Goal: Task Accomplishment & Management: Use online tool/utility

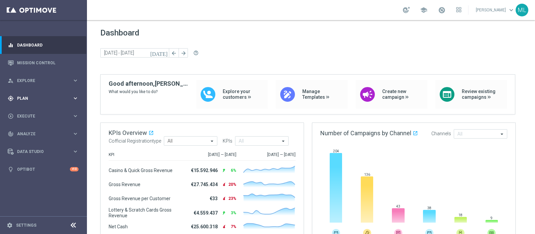
click at [21, 101] on div "gps_fixed Plan keyboard_arrow_right" at bounding box center [43, 98] width 86 height 18
click at [26, 144] on link "Streams" at bounding box center [43, 142] width 52 height 5
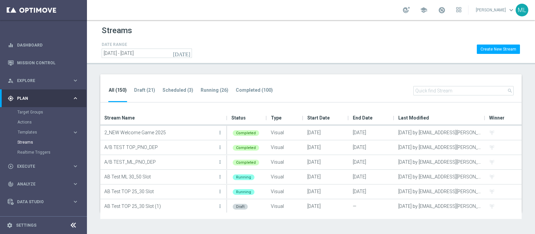
click at [443, 92] on input "text" at bounding box center [463, 90] width 100 height 9
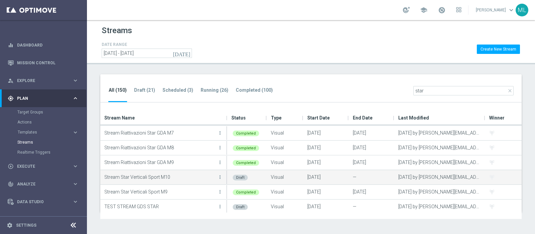
scroll to position [60, 0]
type input "star"
click at [219, 173] on icon "more_vert" at bounding box center [219, 175] width 5 height 5
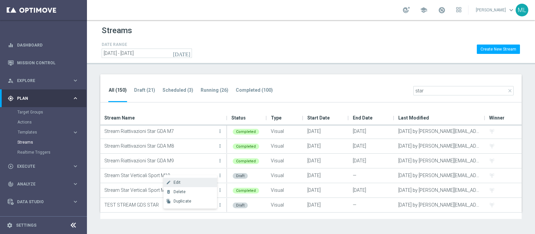
click at [179, 181] on span "Edit" at bounding box center [177, 182] width 7 height 5
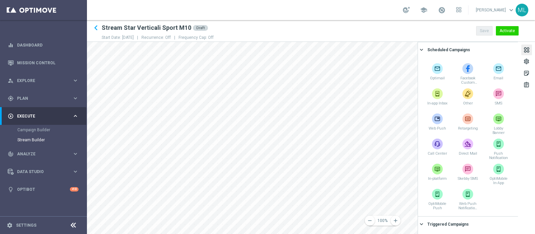
click at [528, 50] on div at bounding box center [526, 50] width 7 height 9
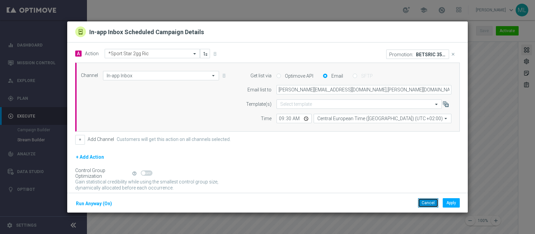
click at [428, 203] on button "Cancel" at bounding box center [428, 202] width 20 height 9
click at [451, 54] on icon "close" at bounding box center [453, 54] width 5 height 5
click at [436, 53] on button "Add Promotion" at bounding box center [438, 53] width 39 height 7
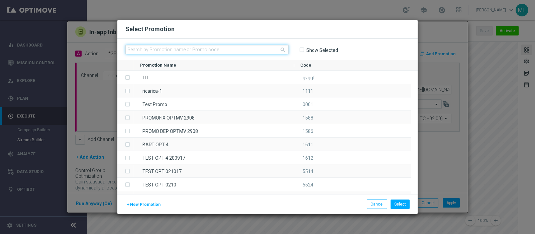
click at [159, 48] on input "text" at bounding box center [206, 49] width 163 height 9
paste input "335370"
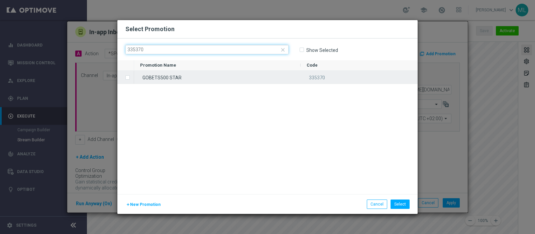
type input "335370"
click at [132, 78] on label "Press SPACE to select this row." at bounding box center [133, 78] width 2 height 6
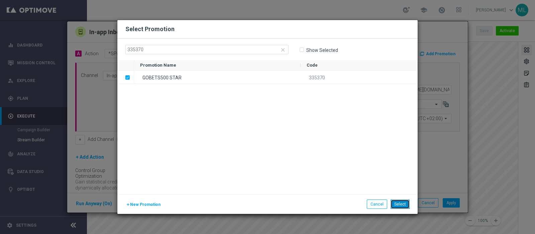
click at [401, 206] on button "Select" at bounding box center [400, 203] width 19 height 9
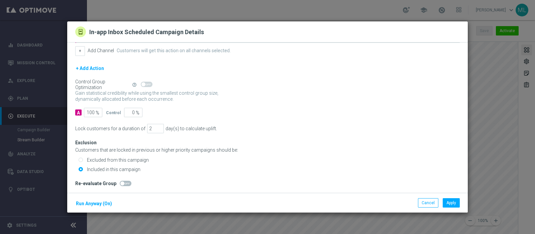
scroll to position [90, 0]
click at [450, 203] on button "Apply" at bounding box center [451, 202] width 17 height 9
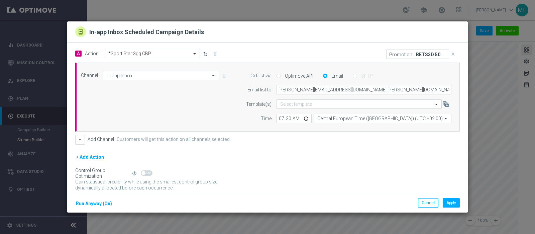
click at [422, 54] on p "BETS3D 500STAR" at bounding box center [431, 54] width 30 height 5
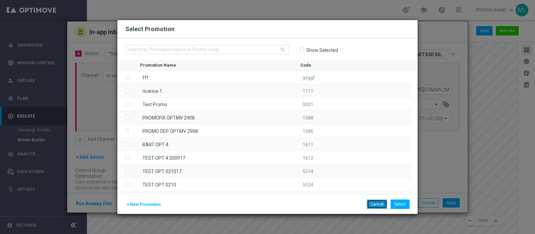
click at [372, 203] on button "Cancel" at bounding box center [377, 203] width 20 height 9
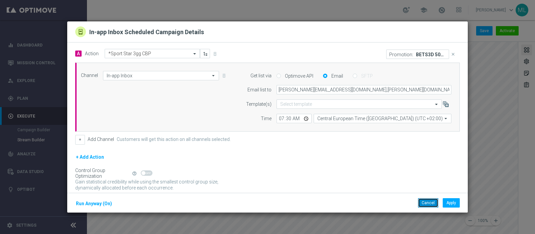
click at [429, 203] on button "Cancel" at bounding box center [428, 202] width 20 height 9
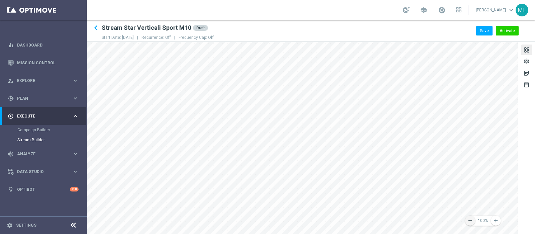
click at [474, 220] on button "remove" at bounding box center [470, 220] width 10 height 10
click at [473, 221] on icon "remove" at bounding box center [470, 220] width 6 height 6
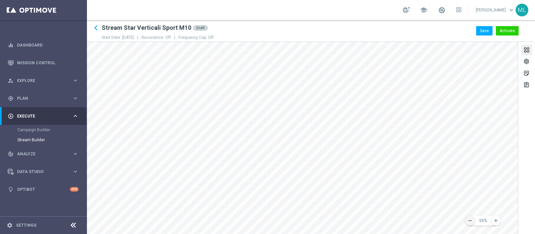
click at [473, 221] on icon "remove" at bounding box center [470, 220] width 6 height 6
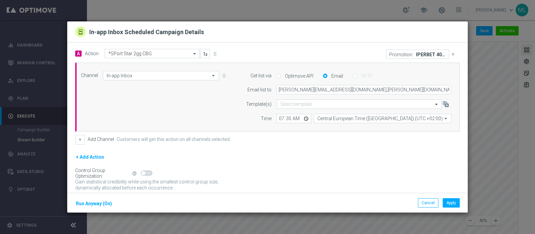
click at [451, 54] on icon "close" at bounding box center [453, 54] width 5 height 5
click at [429, 52] on button "Add Promotion" at bounding box center [438, 53] width 39 height 7
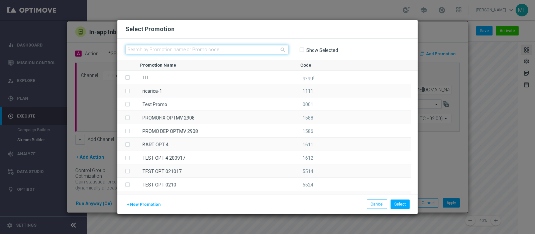
click at [145, 48] on input "text" at bounding box center [206, 49] width 163 height 9
paste input "335371"
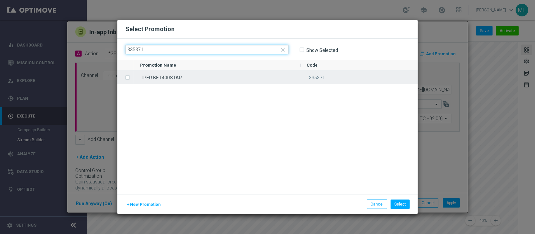
type input "335371"
click at [132, 77] on label "Press SPACE to select this row." at bounding box center [133, 78] width 2 height 6
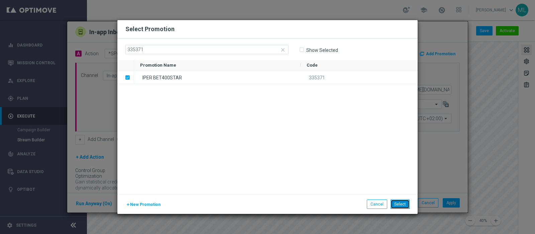
click at [399, 203] on button "Select" at bounding box center [400, 203] width 19 height 9
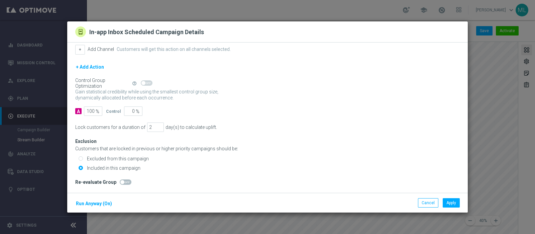
scroll to position [0, 0]
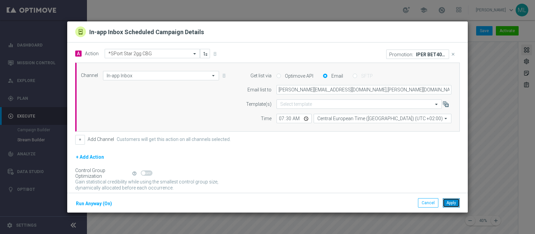
click at [452, 204] on button "Apply" at bounding box center [451, 202] width 17 height 9
click at [451, 203] on button "Apply" at bounding box center [451, 202] width 17 height 9
click at [432, 205] on button "Cancel" at bounding box center [428, 202] width 20 height 9
click at [428, 204] on button "Cancel" at bounding box center [428, 202] width 20 height 9
type input "In-app Inbox"
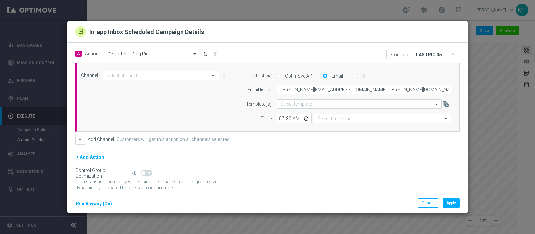
type input "Central European Time ([GEOGRAPHIC_DATA]) (UTC +02:00)"
click at [451, 204] on button "Apply" at bounding box center [451, 202] width 17 height 9
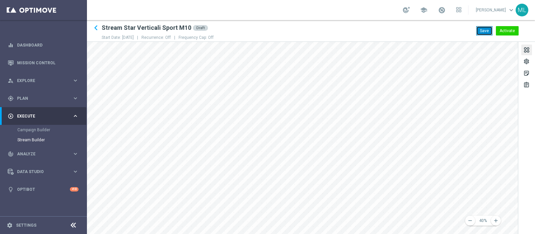
click at [481, 32] on button "Save" at bounding box center [484, 30] width 16 height 9
